Goal: Information Seeking & Learning: Learn about a topic

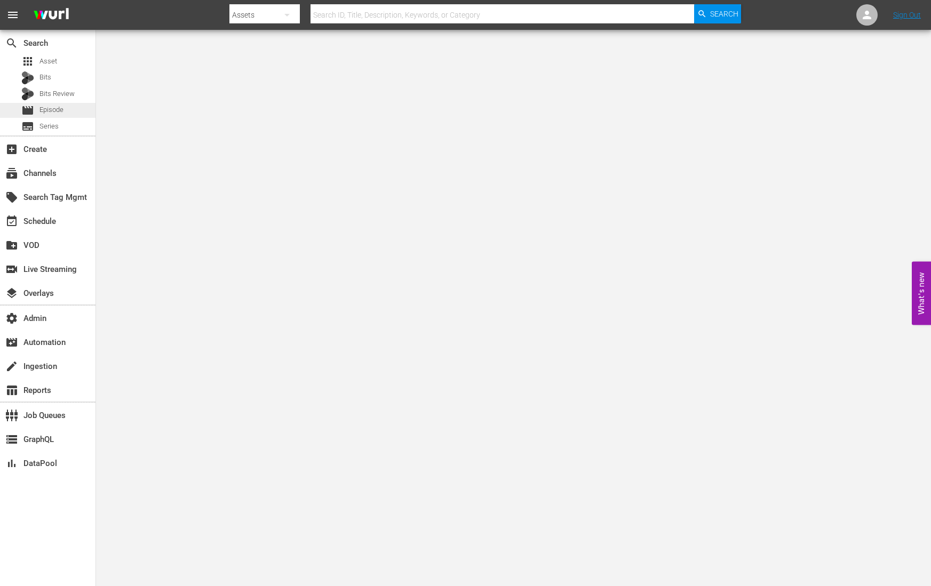
click at [57, 113] on span "Episode" at bounding box center [51, 110] width 24 height 11
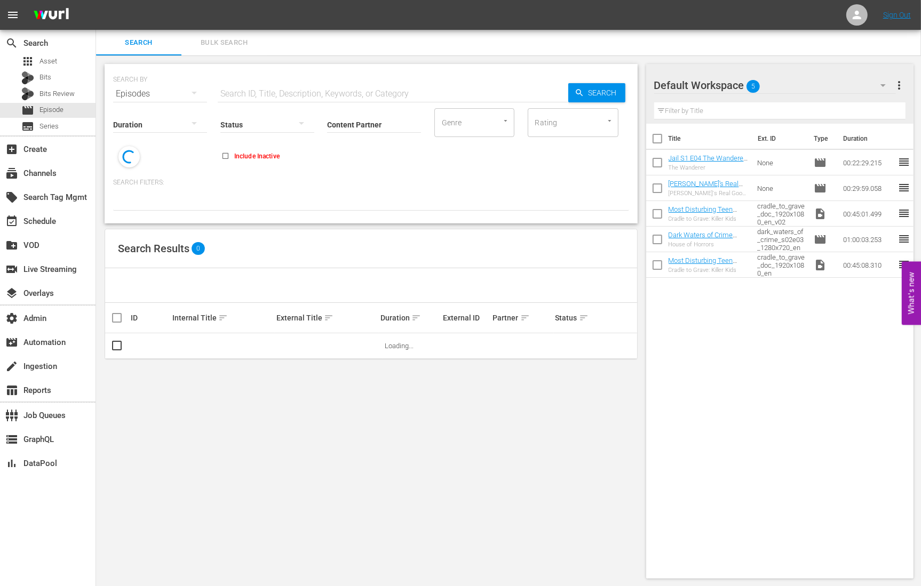
click at [247, 88] on input "text" at bounding box center [393, 94] width 351 height 26
paste input "What We Become"
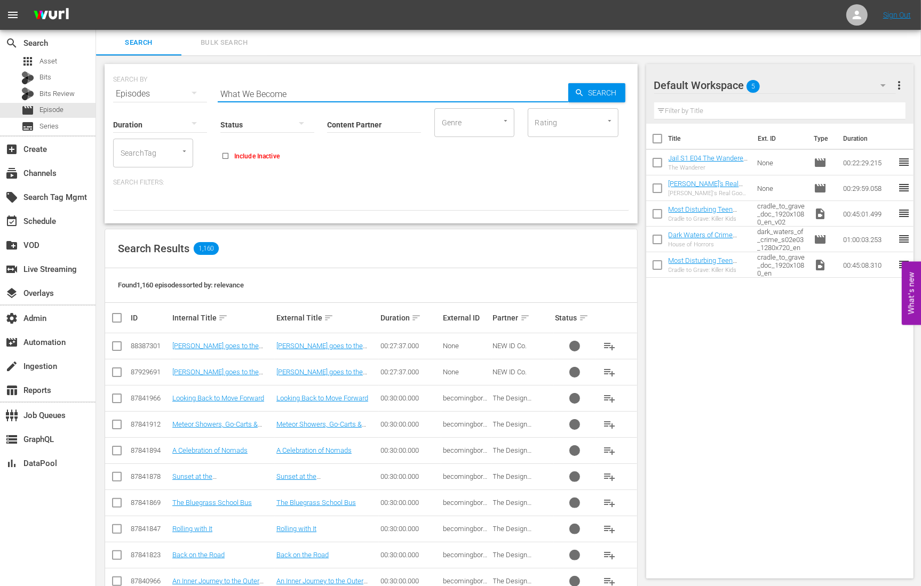
type input "What We Become"
click at [379, 135] on input "Content Partner" at bounding box center [374, 125] width 94 height 38
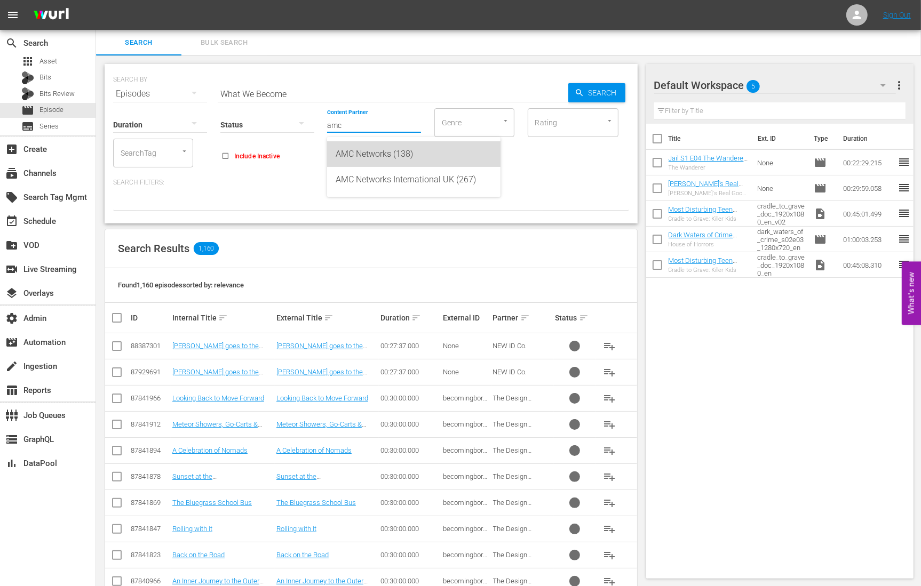
click at [386, 161] on div "AMC Networks (138)" at bounding box center [414, 154] width 156 height 26
type input "AMC Networks (138)"
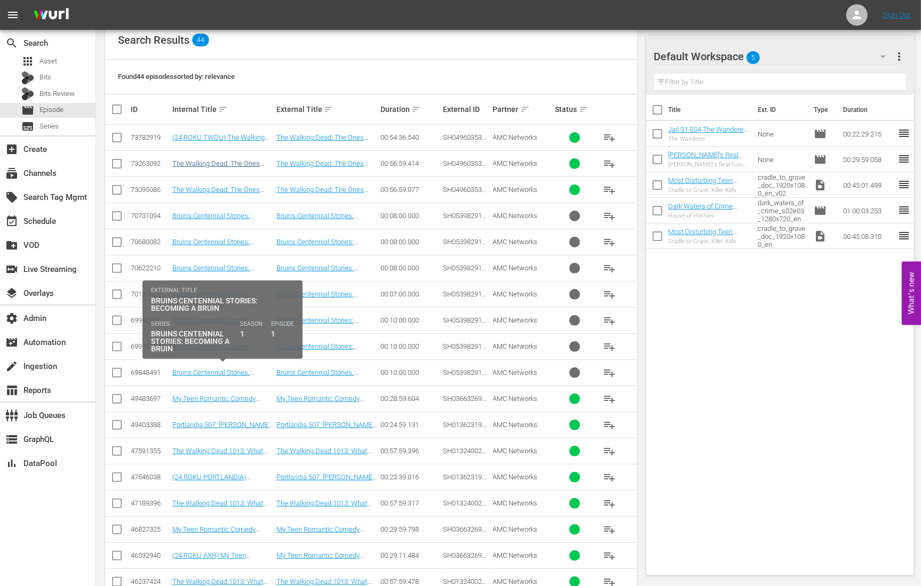
scroll to position [211, 0]
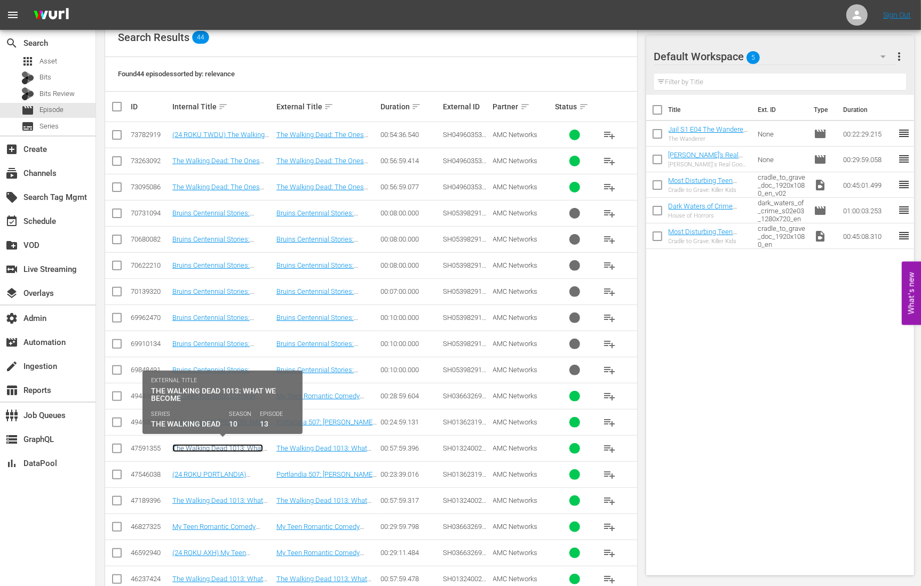
click at [247, 446] on link "The Walking Dead 1013: What We Become" at bounding box center [217, 452] width 91 height 16
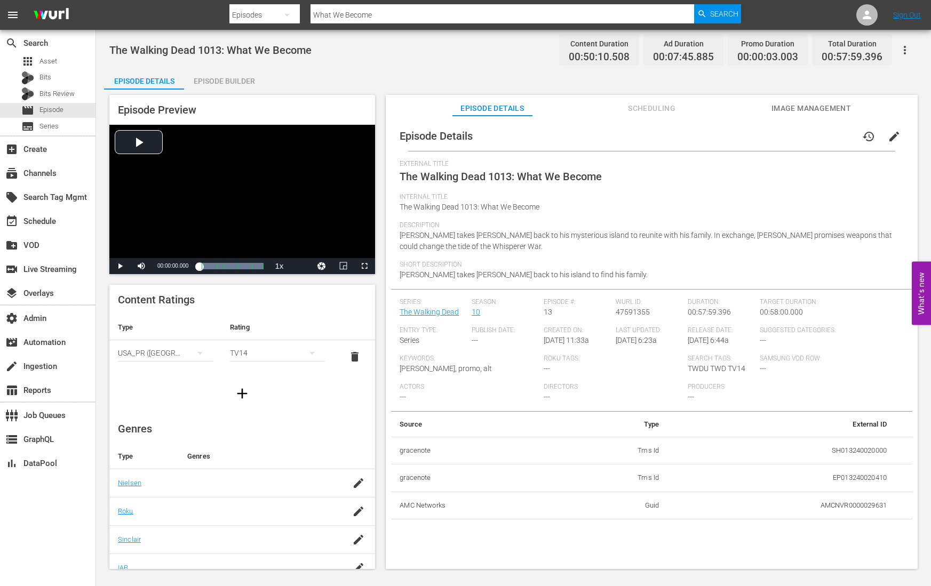
click at [129, 45] on span "The Walking Dead 1013: What We Become" at bounding box center [210, 50] width 202 height 13
copy span "The Walking Dead 1013: What We Become"
click at [57, 110] on span "Episode" at bounding box center [51, 110] width 24 height 11
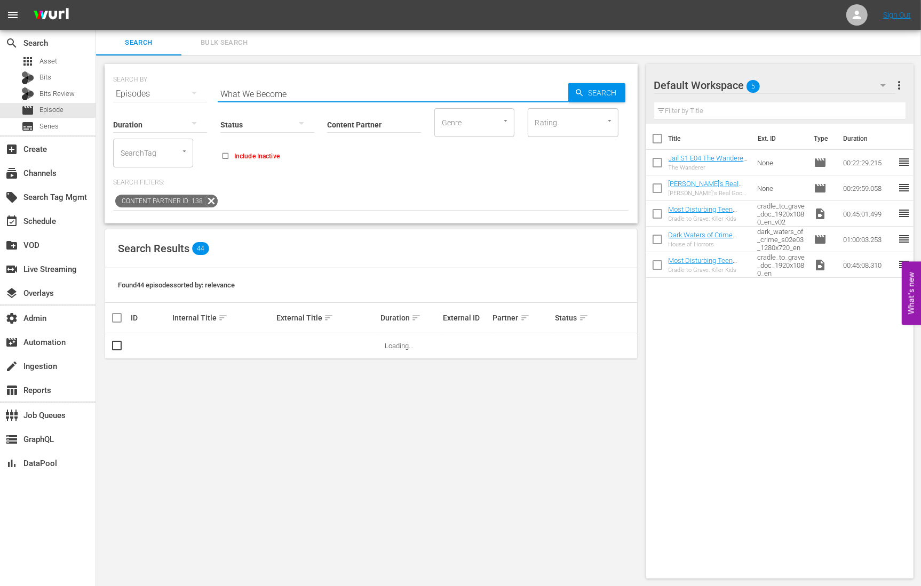
click at [249, 92] on input "What We Become" at bounding box center [393, 94] width 351 height 26
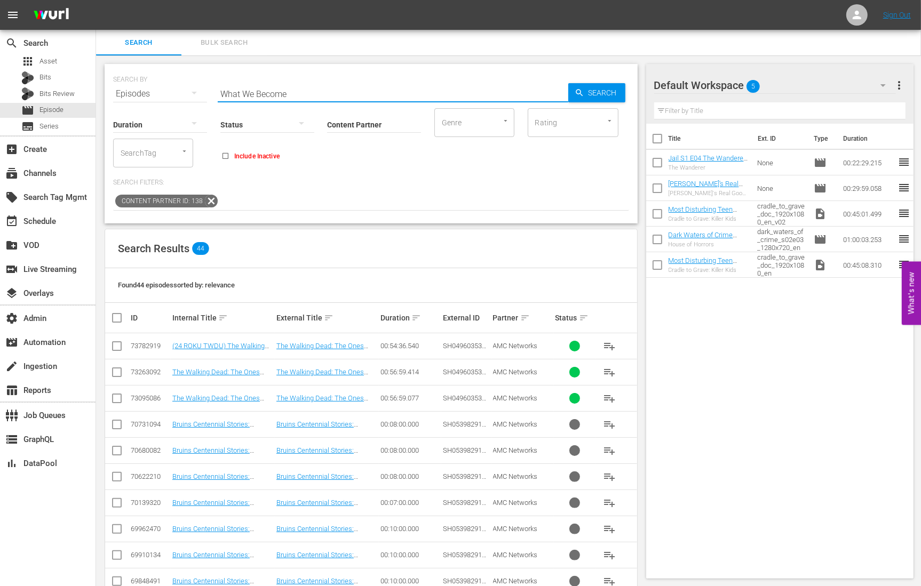
paste input "The Walking Dead 1013:"
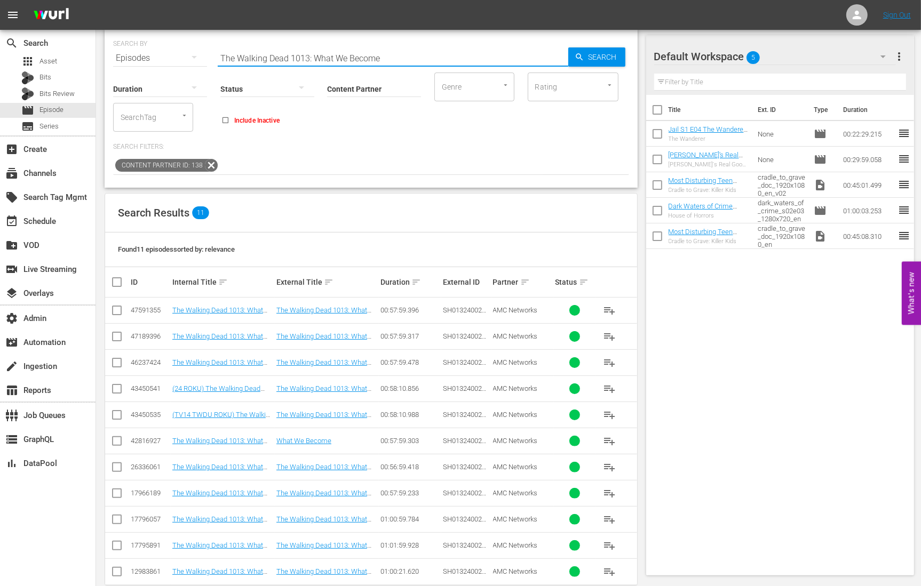
scroll to position [51, 0]
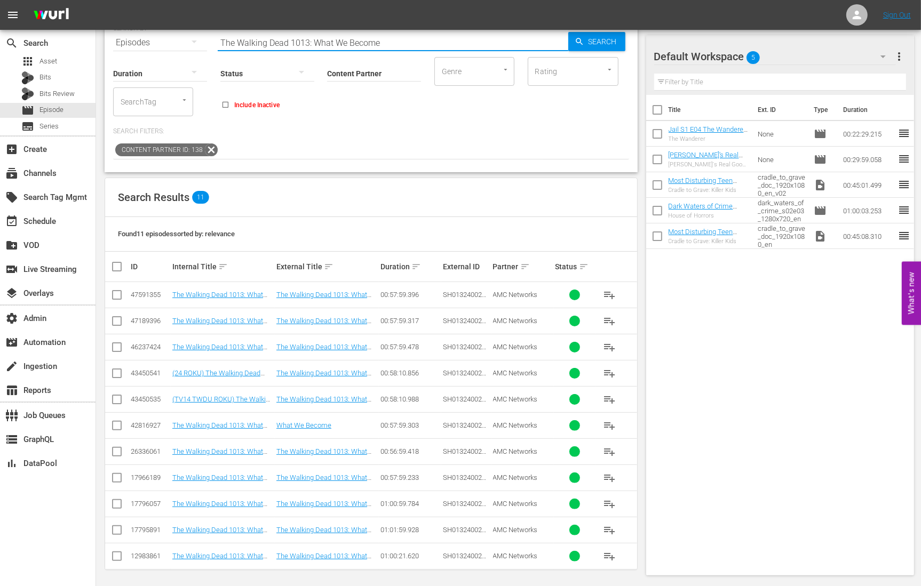
type input "The Walking Dead 1013: What We Become"
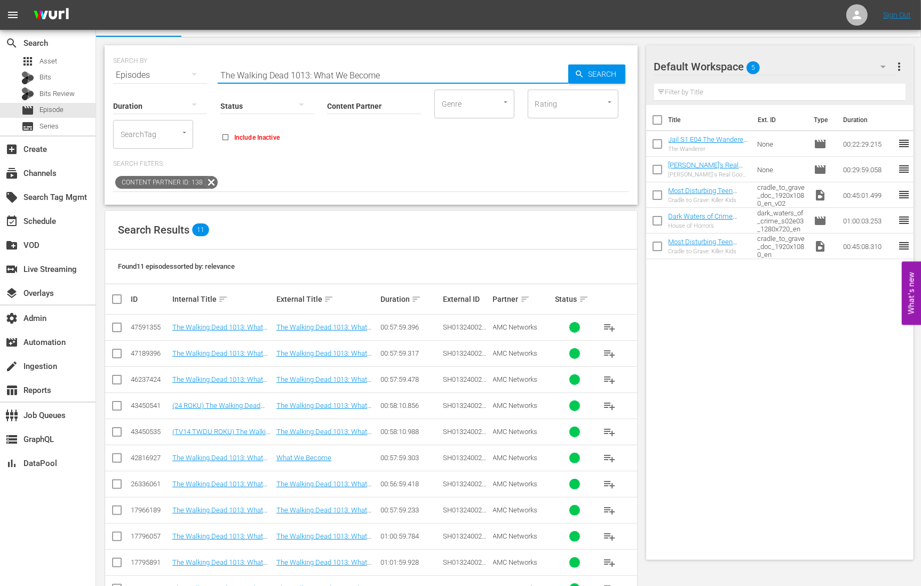
scroll to position [0, 0]
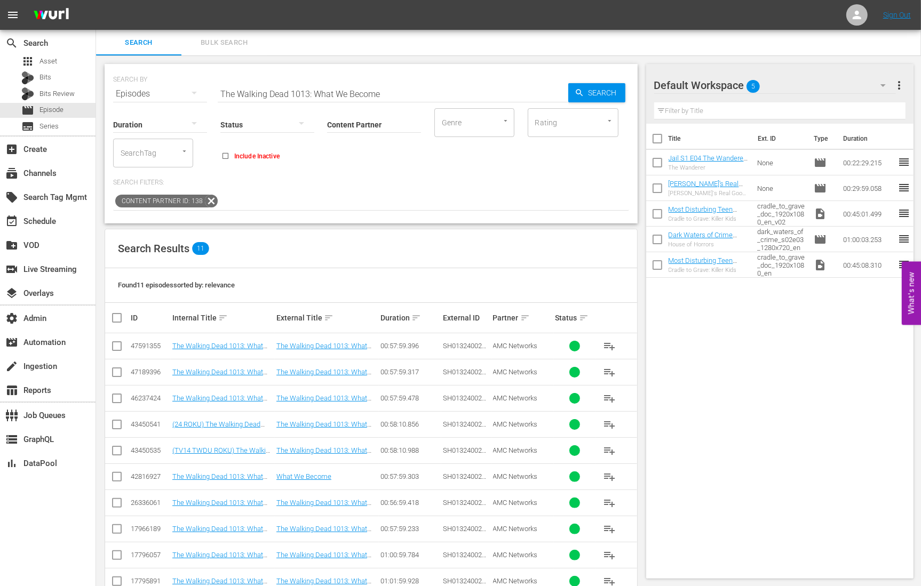
click at [448, 57] on div "SEARCH BY Search By Episodes Search ID, Title, Description, Keywords, or Catego…" at bounding box center [371, 347] width 550 height 585
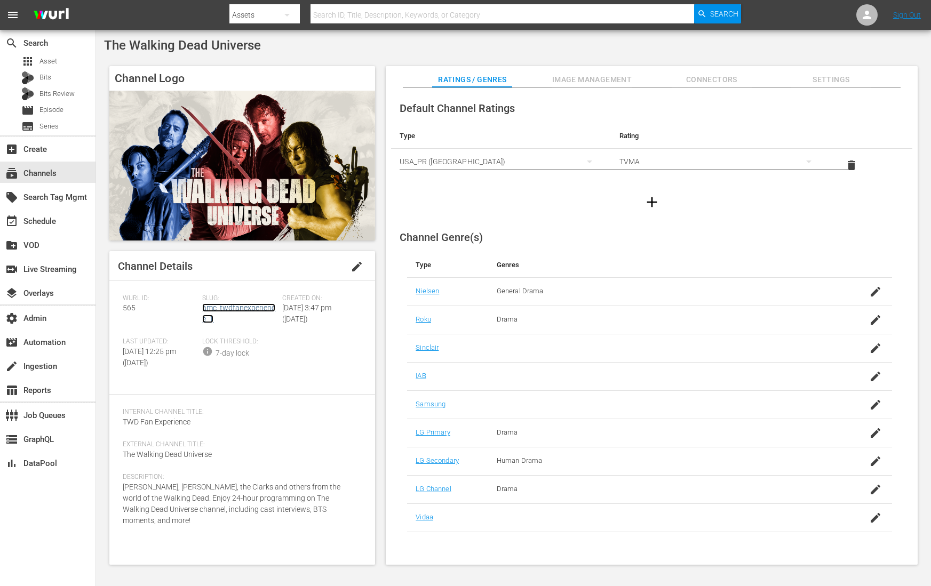
click at [241, 309] on link "amc_twdfanexperience_1" at bounding box center [238, 314] width 73 height 20
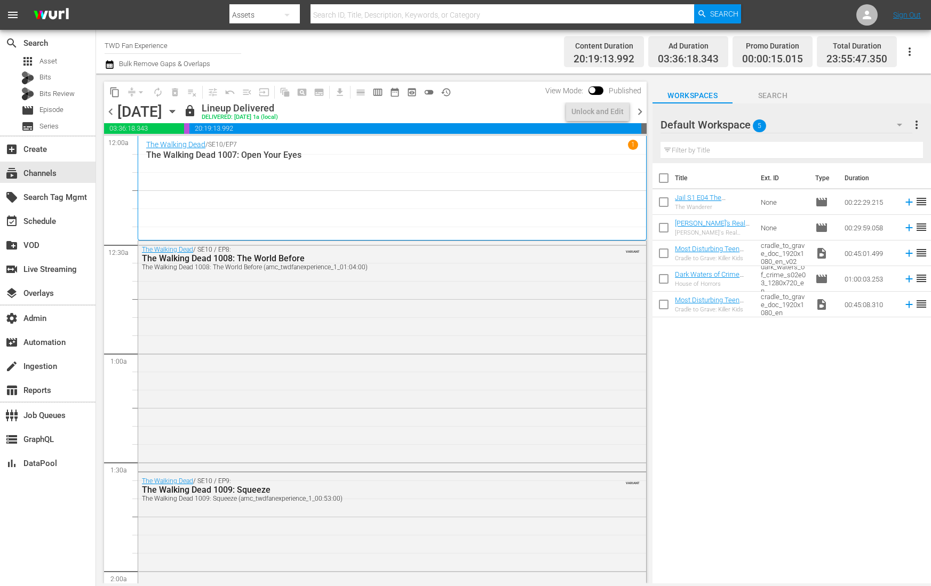
click at [641, 106] on span "chevron_right" at bounding box center [639, 111] width 13 height 13
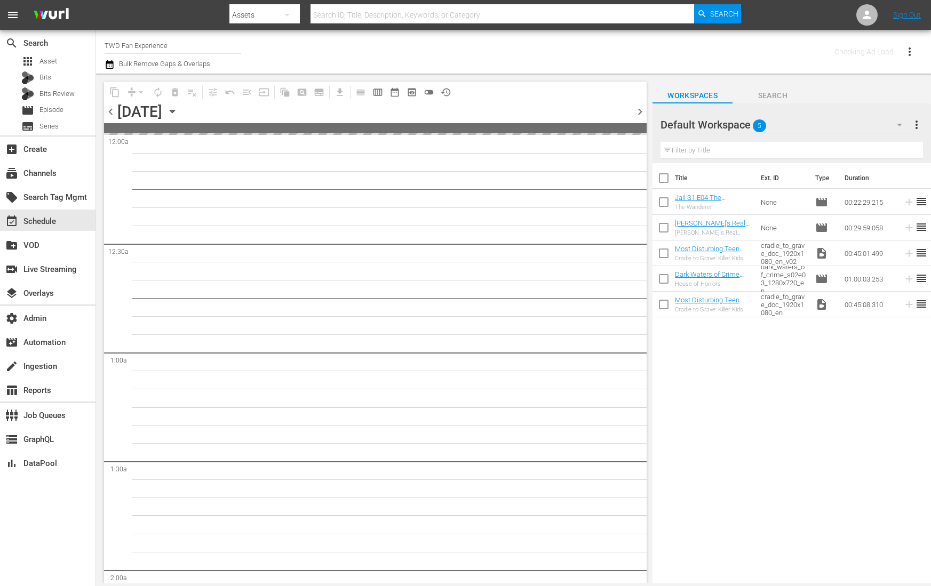
click at [641, 106] on span "chevron_right" at bounding box center [639, 111] width 13 height 13
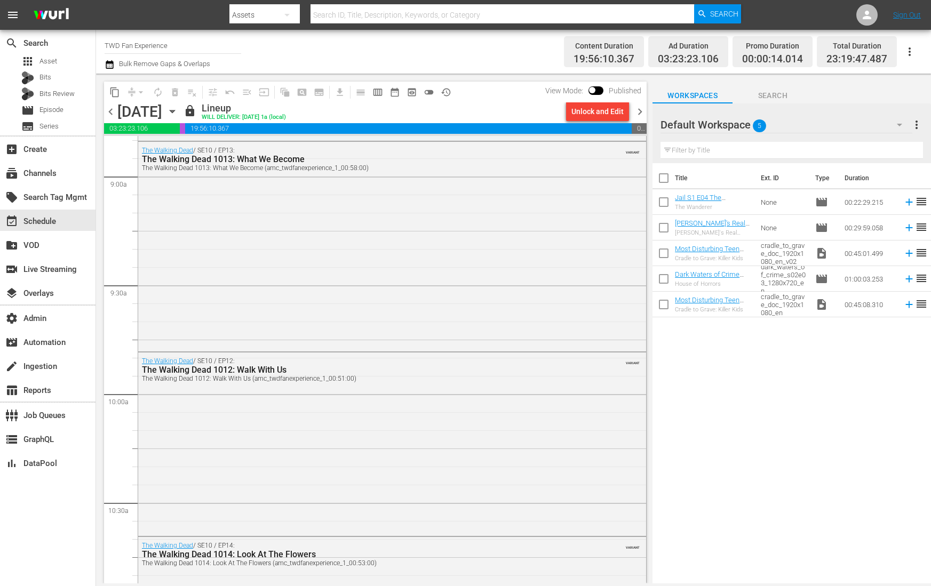
scroll to position [1917, 0]
click at [234, 212] on div "The Walking Dead / SE10 / EP13: The Walking Dead 1013: What We Become The Walki…" at bounding box center [392, 247] width 508 height 207
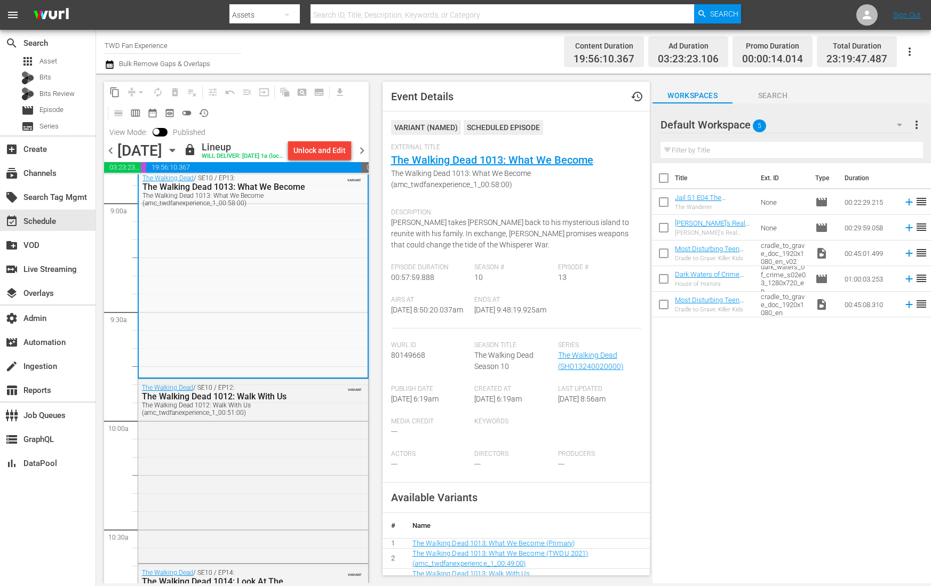
scroll to position [1932, 0]
click at [268, 456] on div "The Walking Dead / SE10 / EP12: The Walking Dead 1012: Walk With Us The Walking…" at bounding box center [253, 469] width 230 height 182
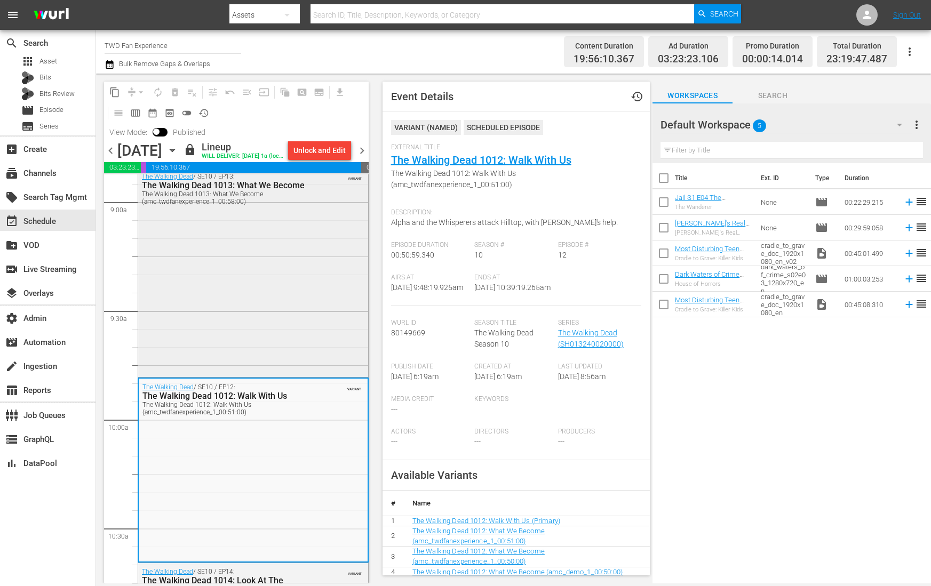
click at [277, 311] on div "The Walking Dead / SE10 / EP13: The Walking Dead 1013: What We Become The Walki…" at bounding box center [253, 271] width 230 height 207
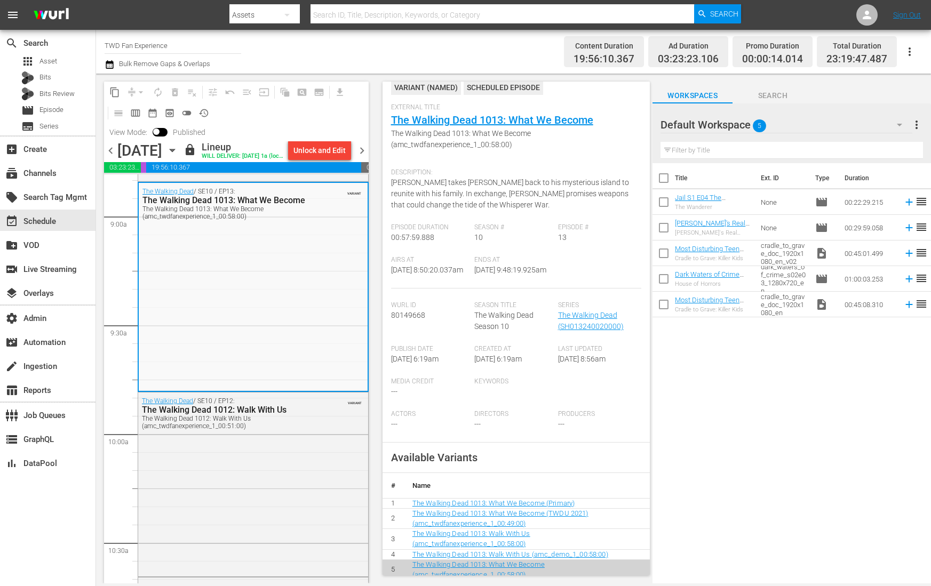
scroll to position [0, 0]
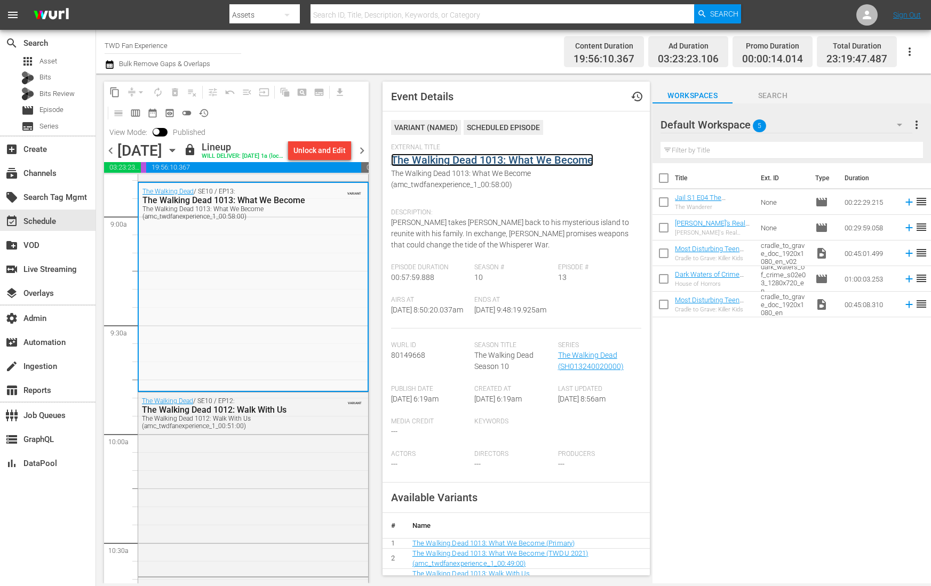
click at [497, 160] on link "The Walking Dead 1013: What We Become" at bounding box center [492, 160] width 202 height 13
click at [292, 484] on div "The Walking Dead / SE10 / EP12: The Walking Dead 1012: Walk With Us The Walking…" at bounding box center [253, 484] width 230 height 182
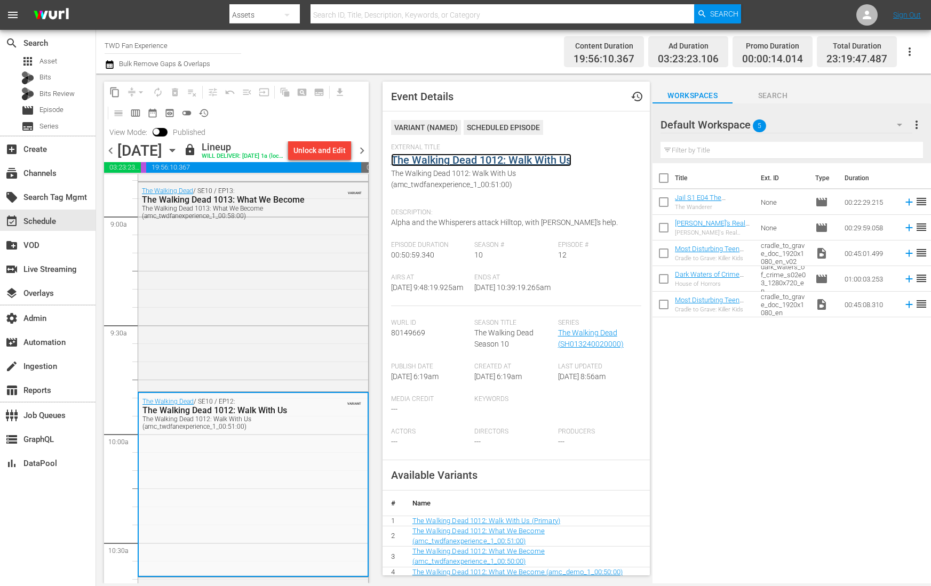
click at [447, 157] on link "The Walking Dead 1012: Walk With Us" at bounding box center [481, 160] width 180 height 13
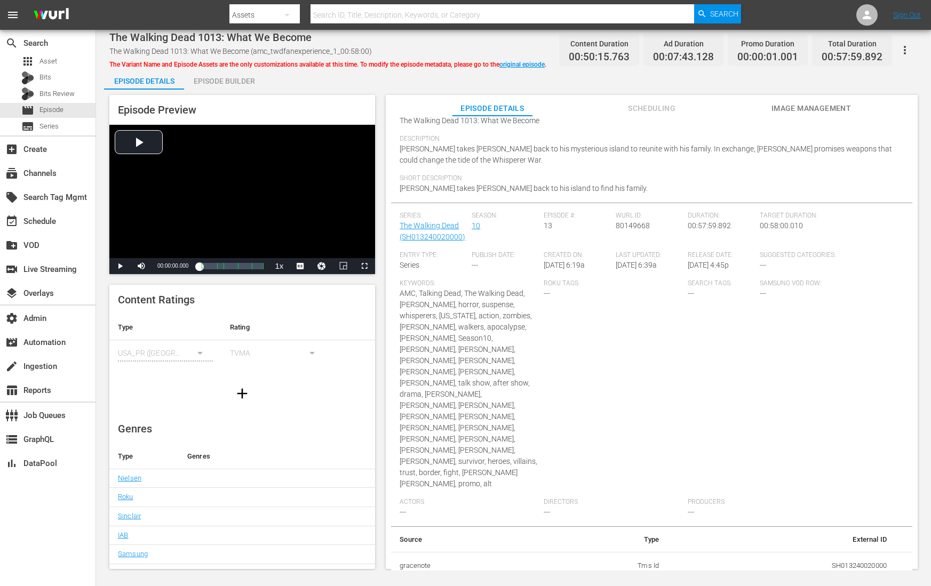
scroll to position [102, 0]
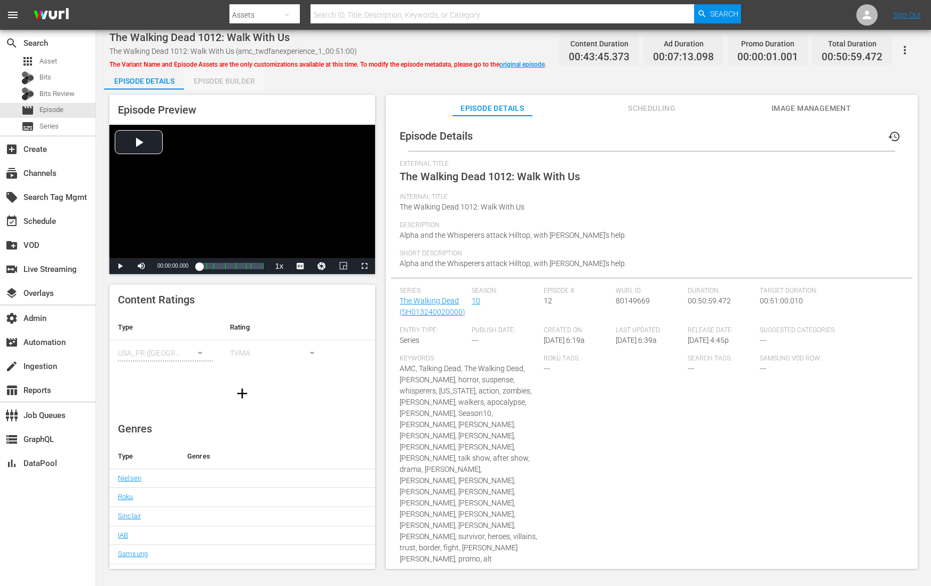
click at [235, 84] on div "Episode Builder" at bounding box center [224, 81] width 80 height 26
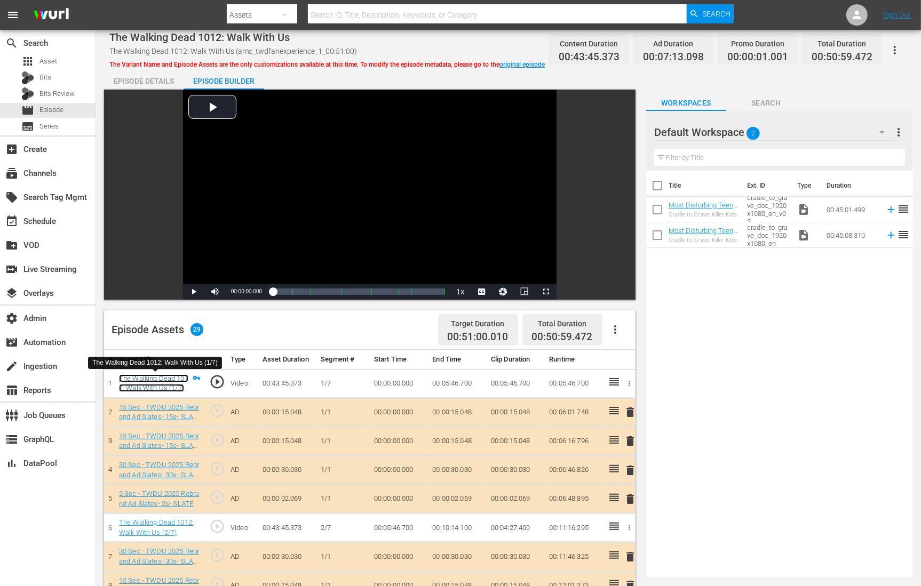
click at [160, 388] on link "The Walking Dead 1012: Walk With Us (1/7)" at bounding box center [153, 384] width 69 height 18
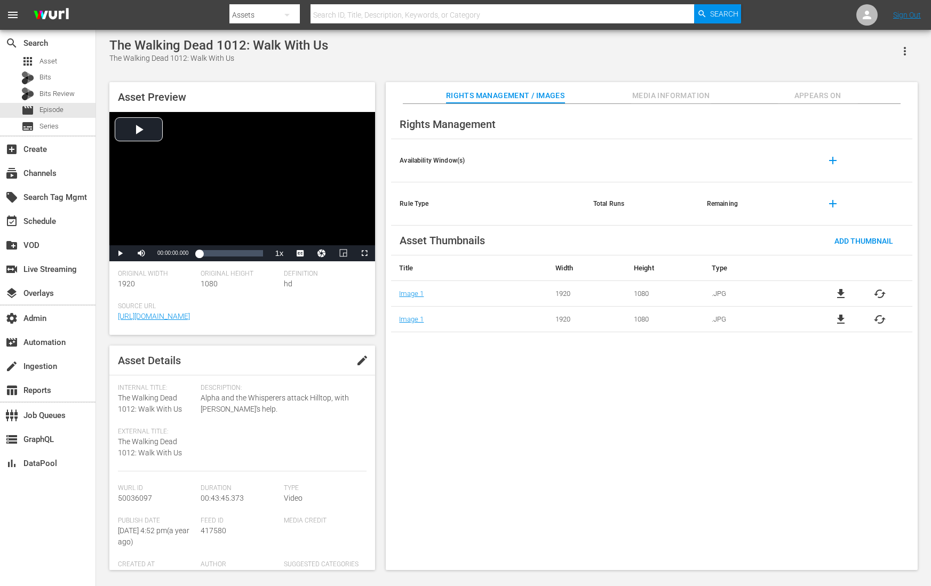
click at [132, 468] on span "50036097" at bounding box center [135, 498] width 34 height 9
copy span "50036097"
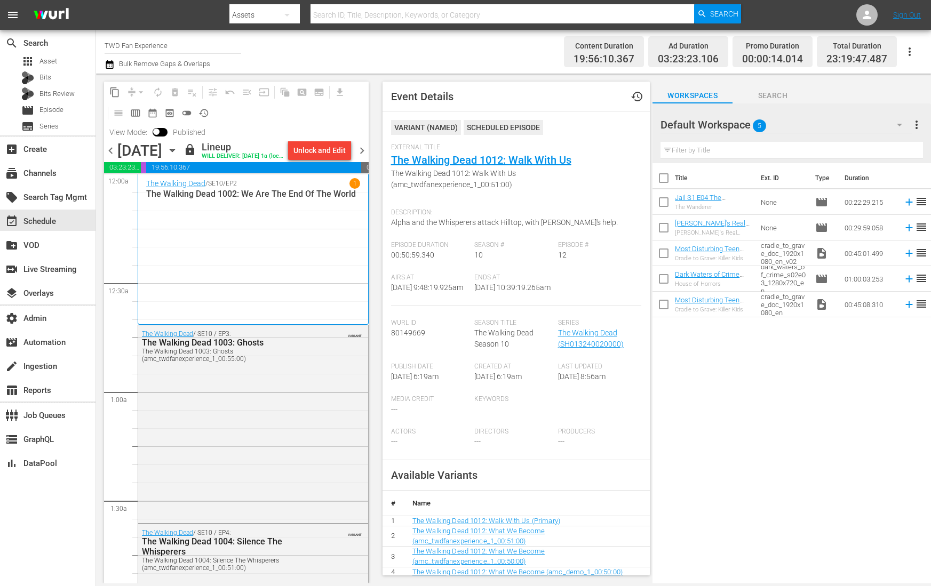
scroll to position [1917, 0]
